Goal: Task Accomplishment & Management: Manage account settings

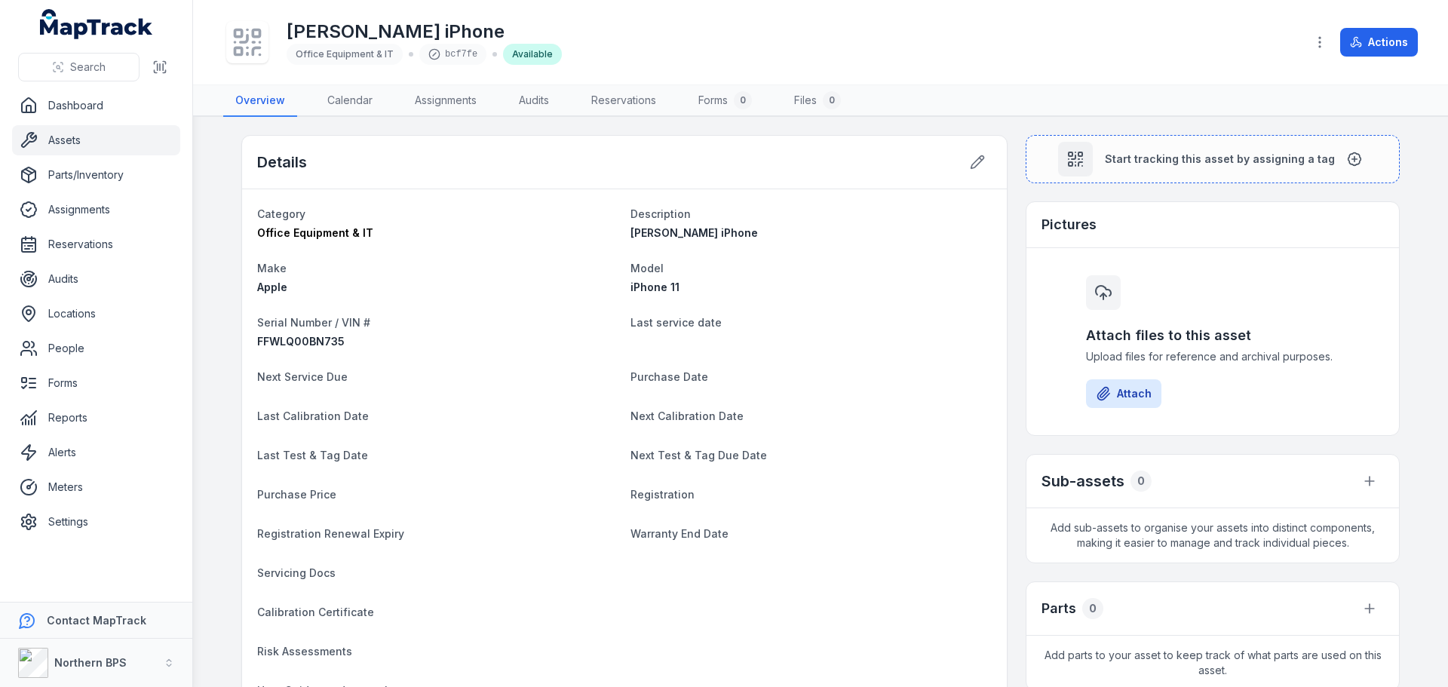
click at [81, 147] on link "Assets" at bounding box center [96, 140] width 168 height 30
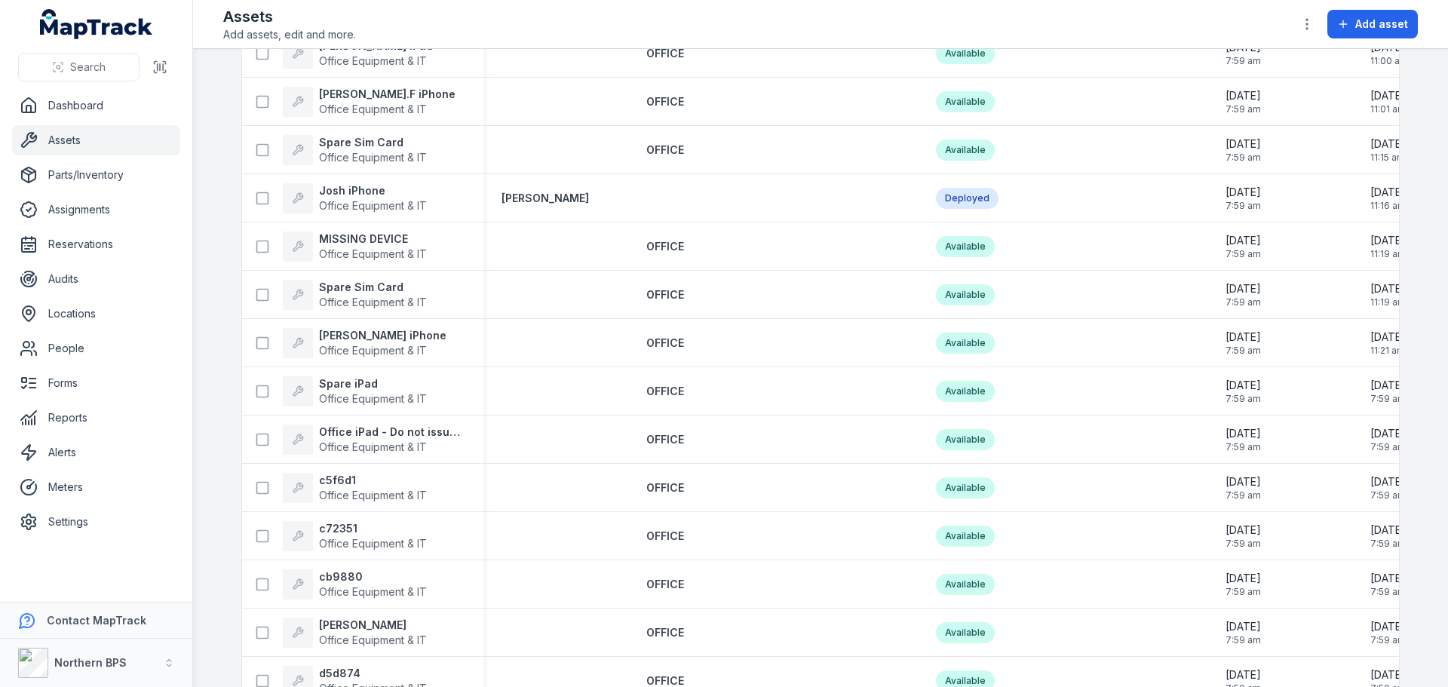
scroll to position [1433, 0]
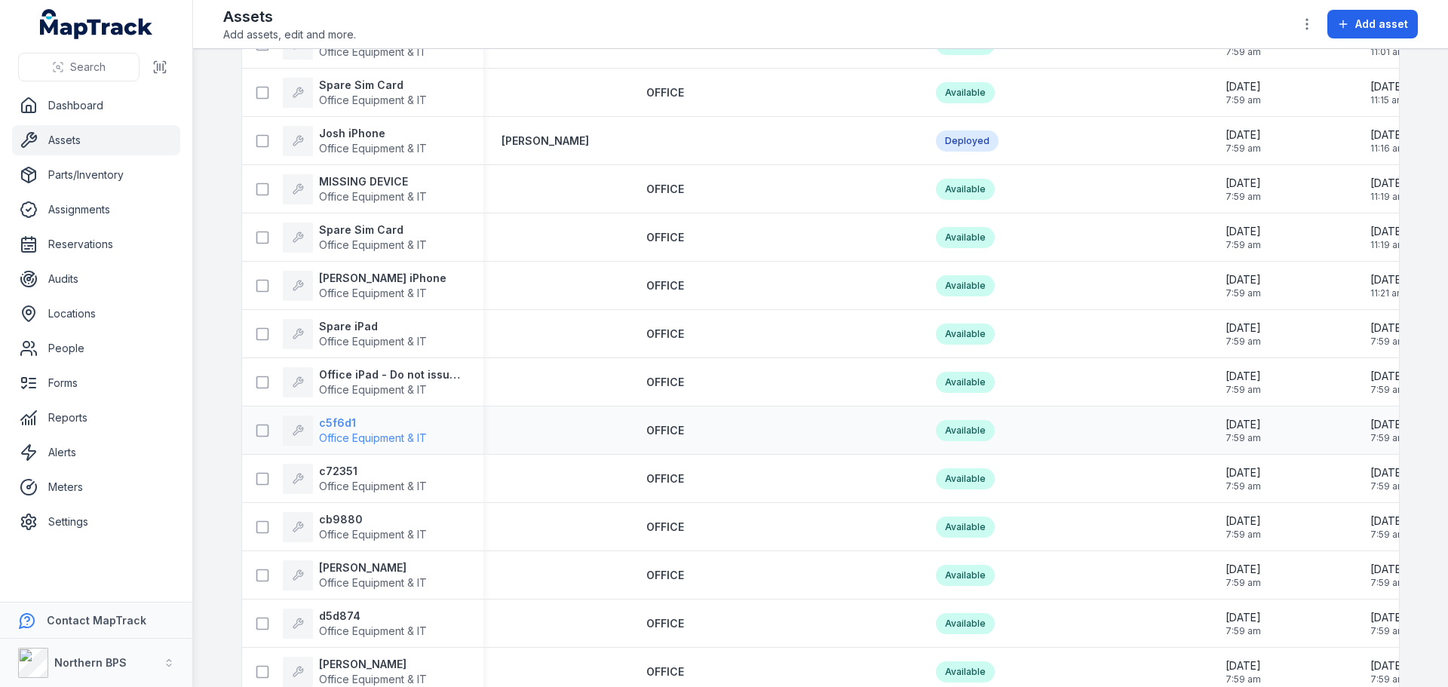
click at [335, 424] on strong "c5f6d1" at bounding box center [373, 423] width 108 height 15
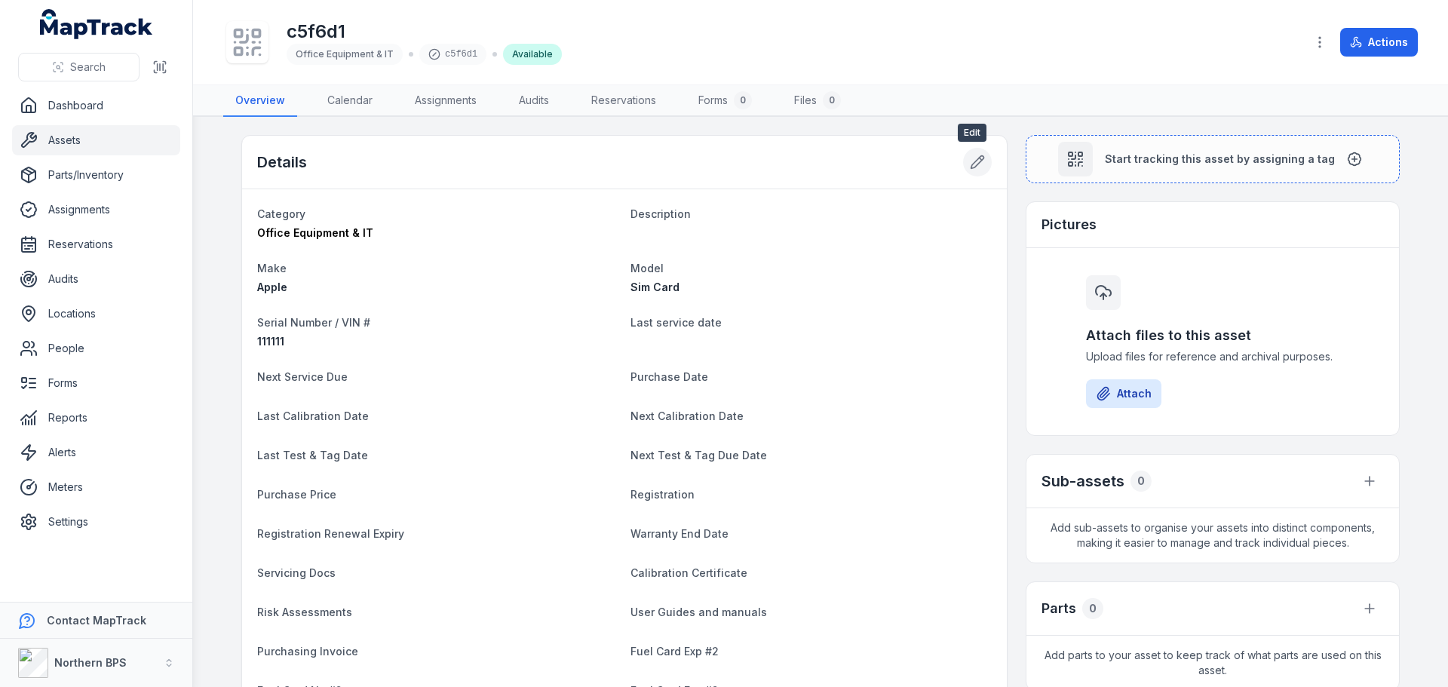
click at [971, 164] on icon at bounding box center [977, 162] width 15 height 15
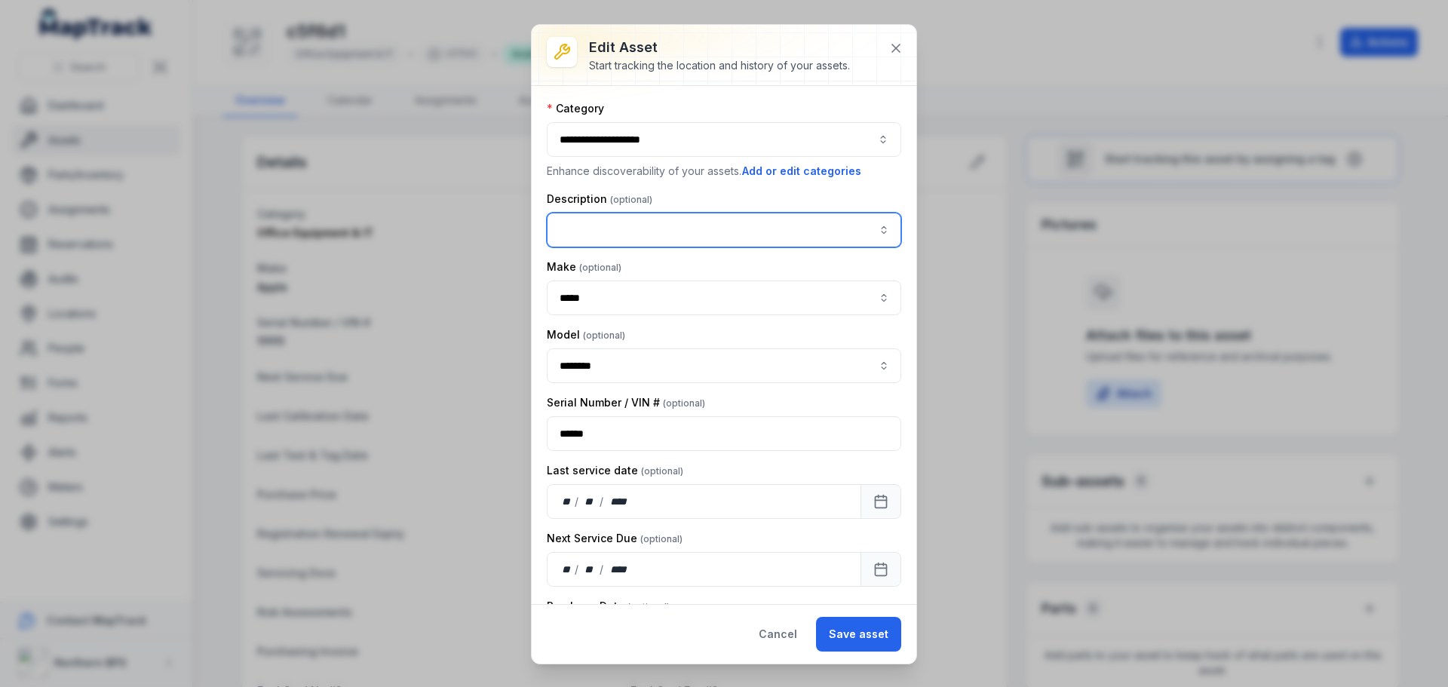
click at [615, 225] on input "asset-edit:description-label" at bounding box center [724, 230] width 354 height 35
type input "*"
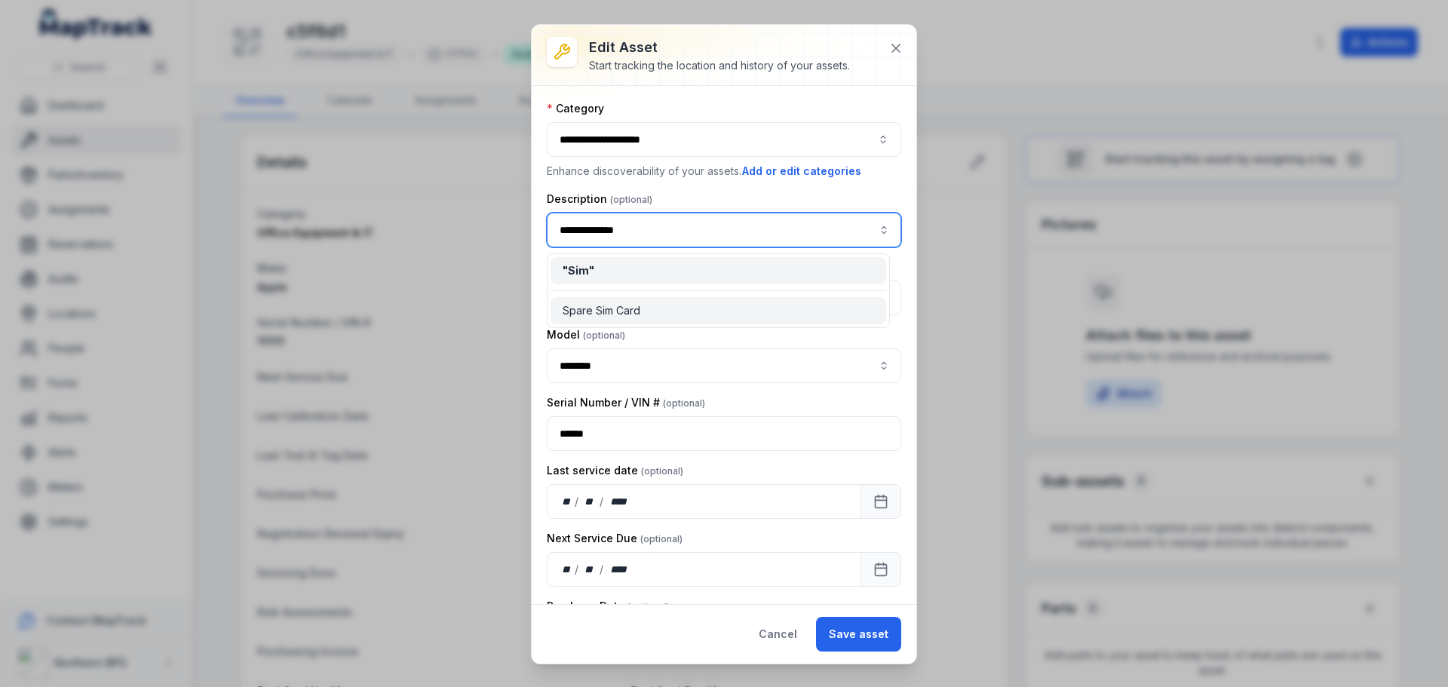
click at [600, 309] on span "Spare Sim Card" at bounding box center [602, 310] width 78 height 15
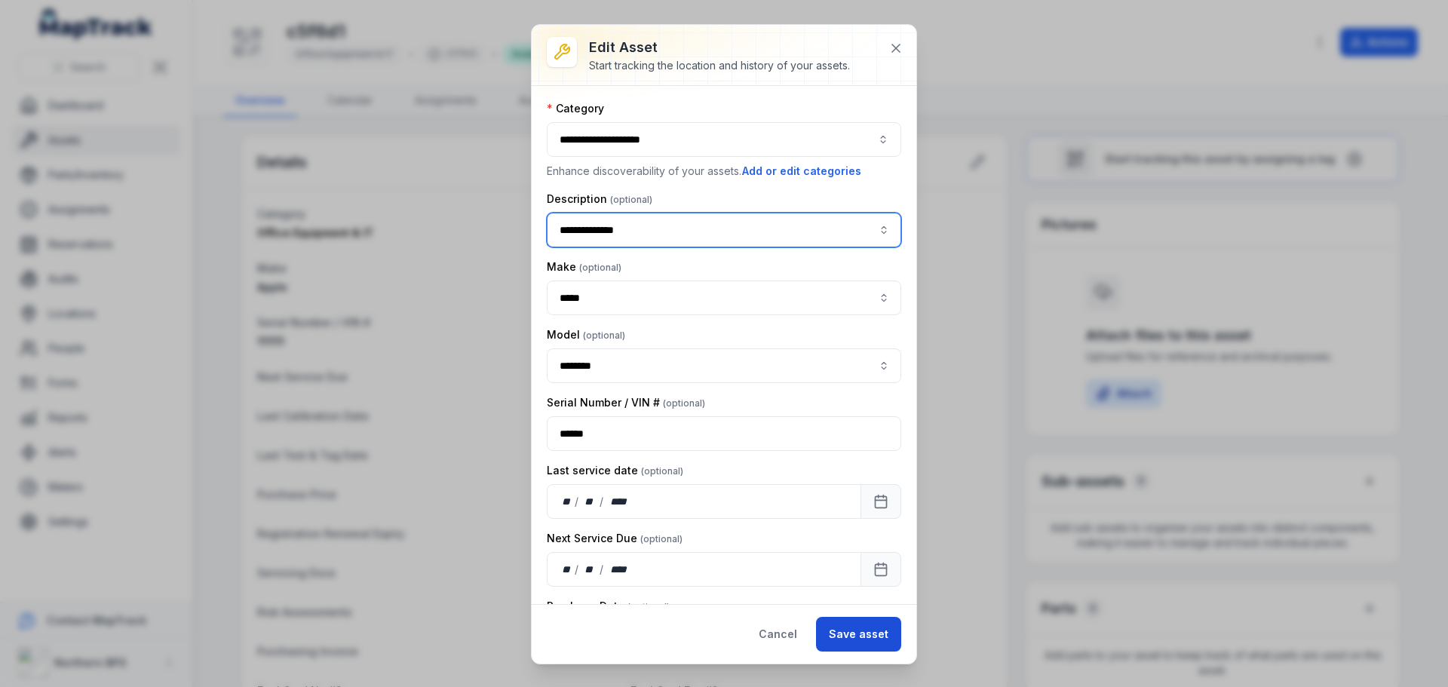
type input "**********"
click at [879, 637] on button "Save asset" at bounding box center [858, 634] width 85 height 35
